Goal: Task Accomplishment & Management: Manage account settings

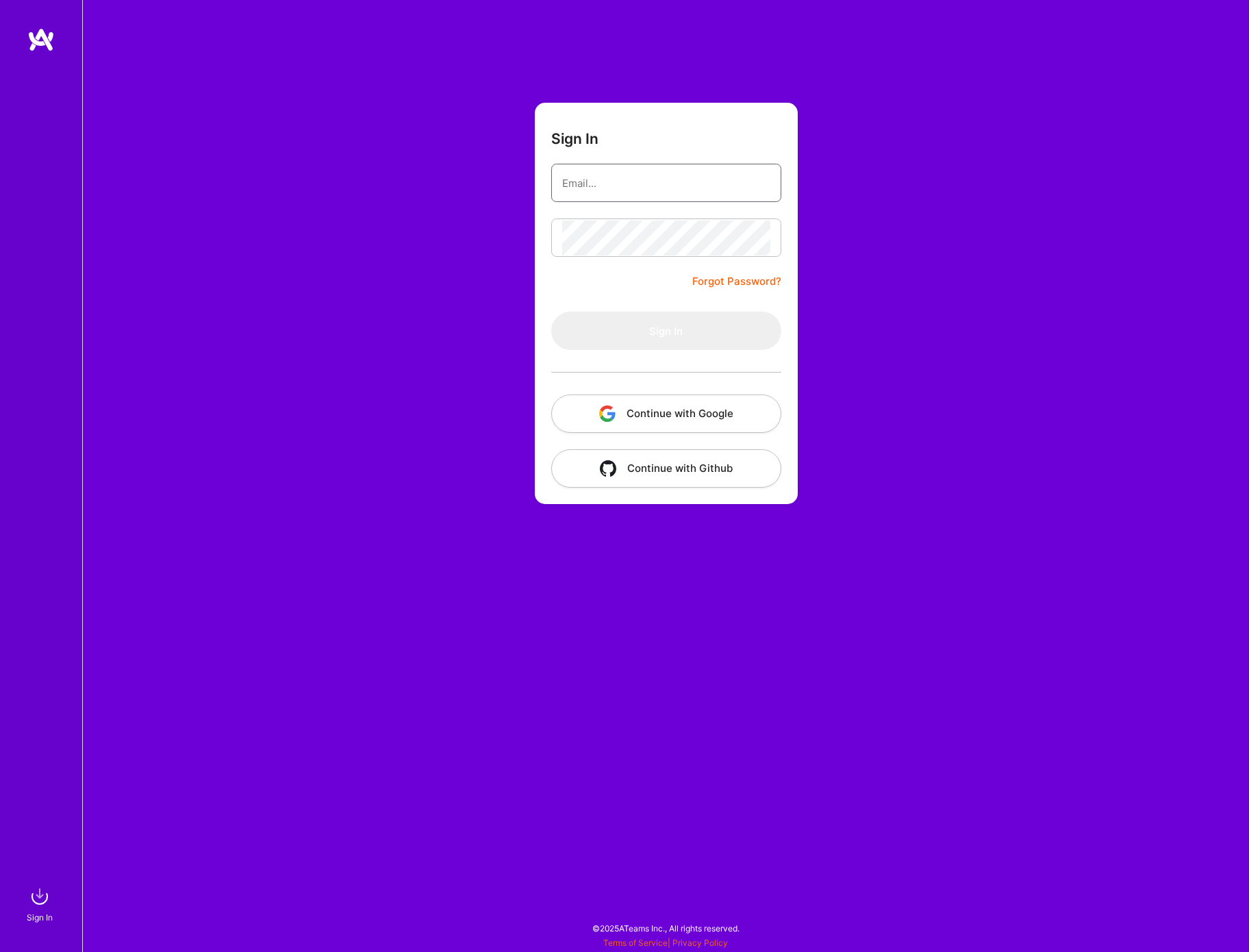
click at [606, 196] on input "email" at bounding box center [666, 183] width 208 height 35
type input "[EMAIL_ADDRESS][DOMAIN_NAME]"
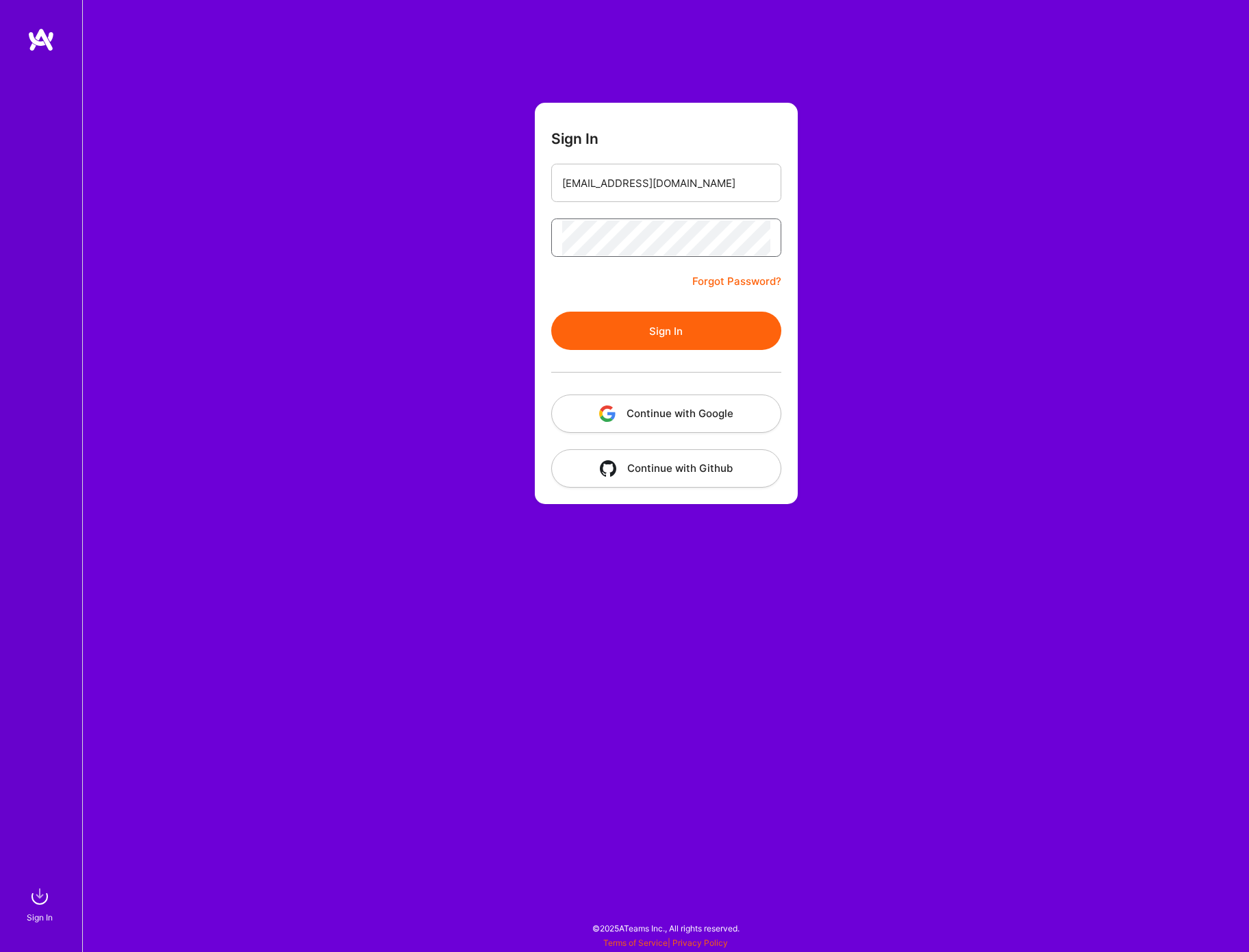
click at [551, 311] on button "Sign In" at bounding box center [667, 330] width 230 height 38
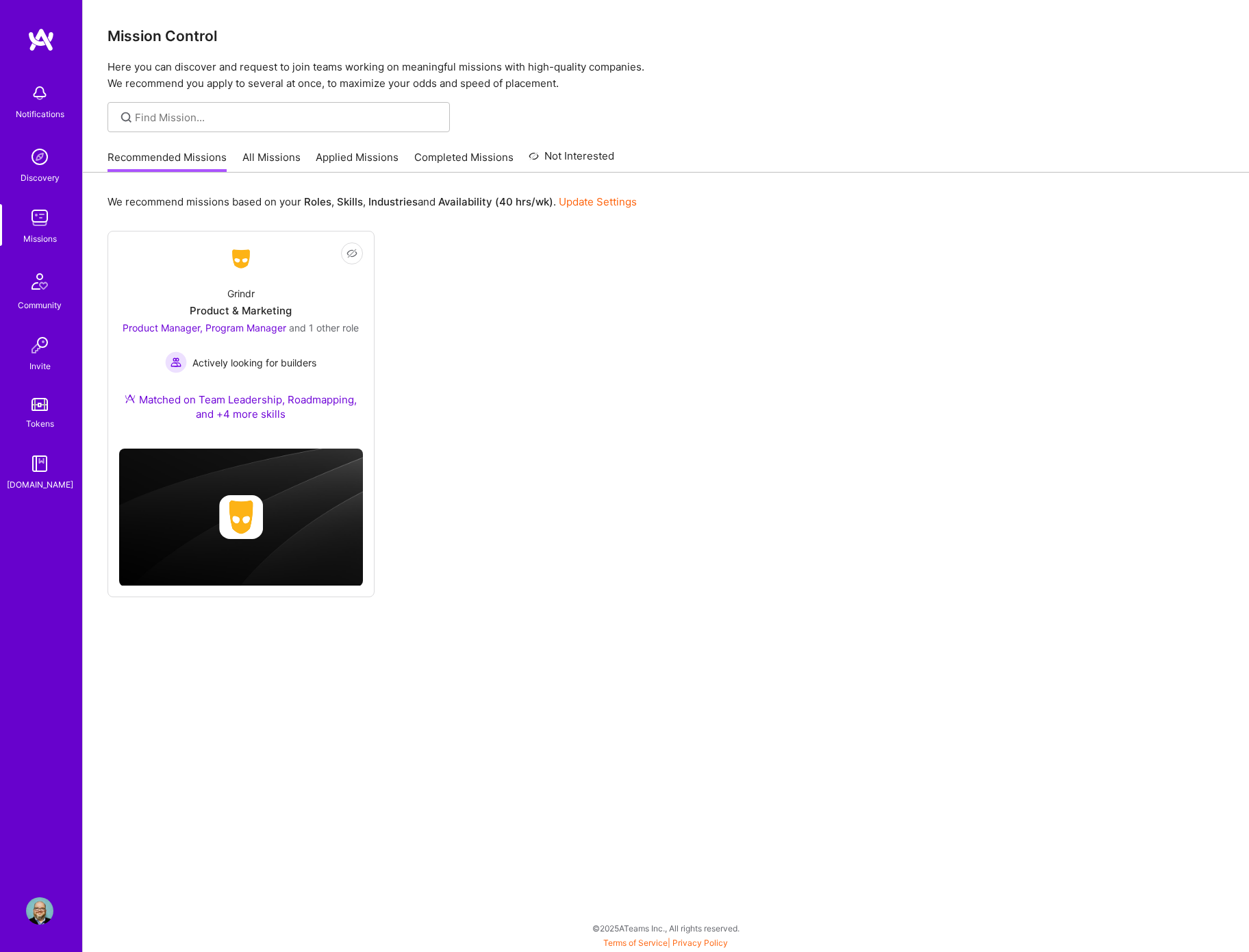
click at [353, 160] on link "Applied Missions" at bounding box center [356, 160] width 82 height 22
